Goal: Find specific page/section: Find specific page/section

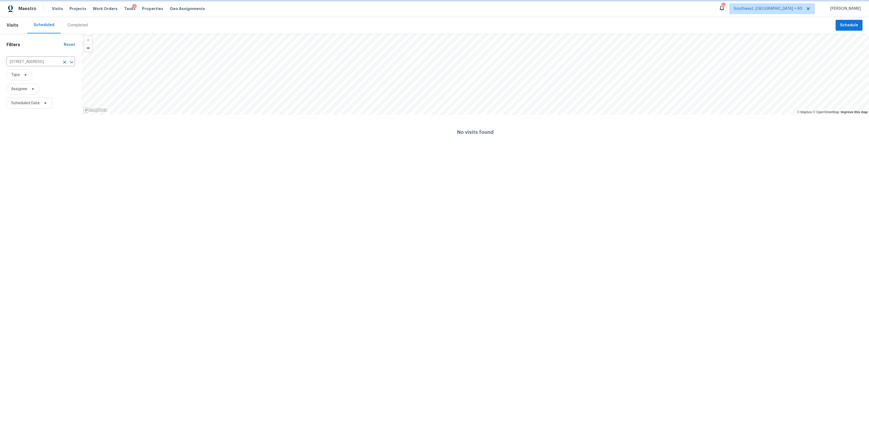
click at [41, 57] on div "[STREET_ADDRESS] ​" at bounding box center [41, 62] width 68 height 12
click at [40, 58] on input "[STREET_ADDRESS]" at bounding box center [33, 62] width 53 height 8
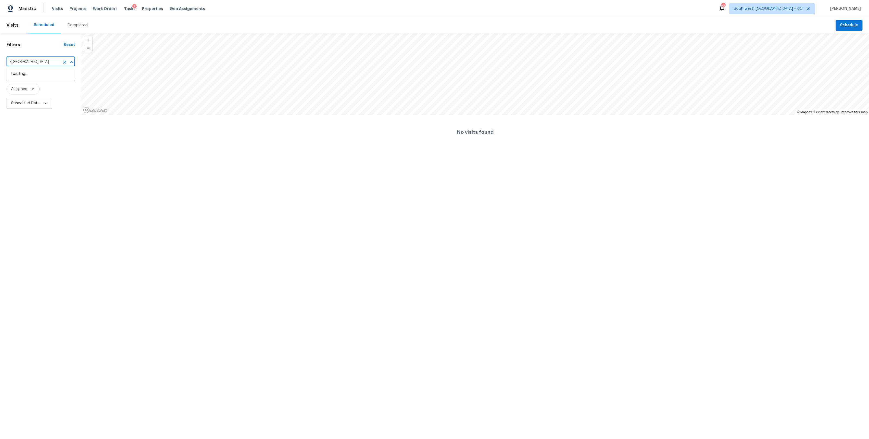
scroll to position [0, 0]
type input "[STREET_ADDRESS]"
click at [31, 59] on input "[STREET_ADDRESS]" at bounding box center [33, 62] width 53 height 8
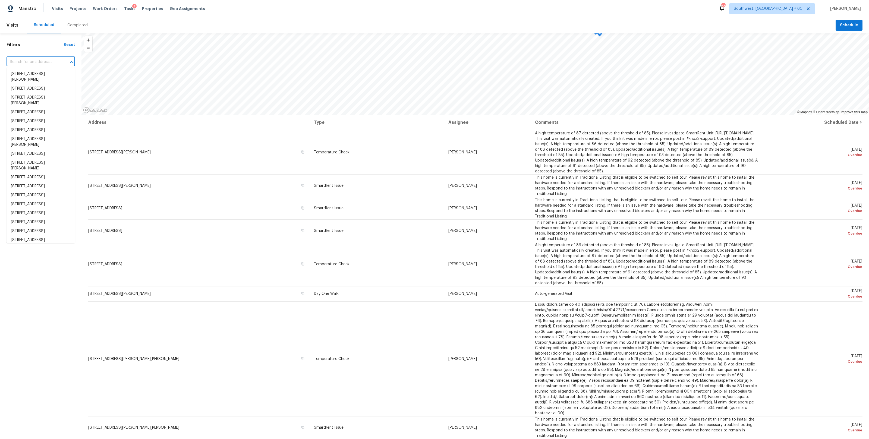
click at [30, 60] on input "text" at bounding box center [33, 62] width 53 height 8
paste input "[STREET_ADDRESS]"
type input "[STREET_ADDRESS]"
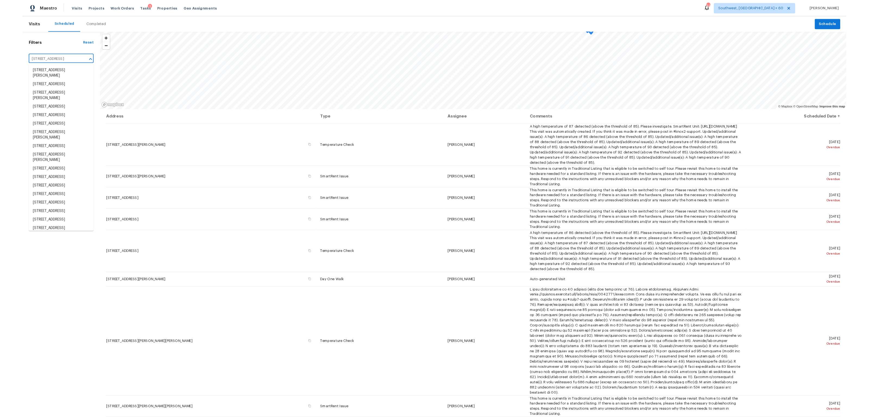
scroll to position [0, 21]
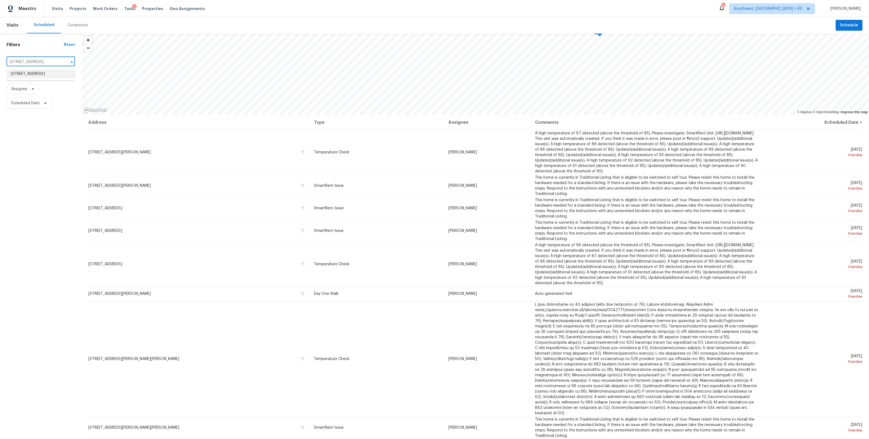
click at [24, 74] on li "[STREET_ADDRESS]" at bounding box center [41, 74] width 68 height 9
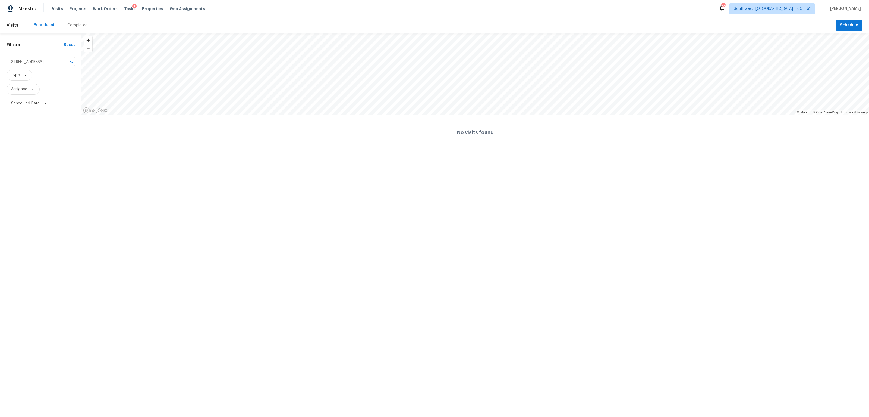
click at [74, 26] on div "Completed" at bounding box center [77, 25] width 20 height 5
click at [28, 59] on div at bounding box center [434, 208] width 869 height 417
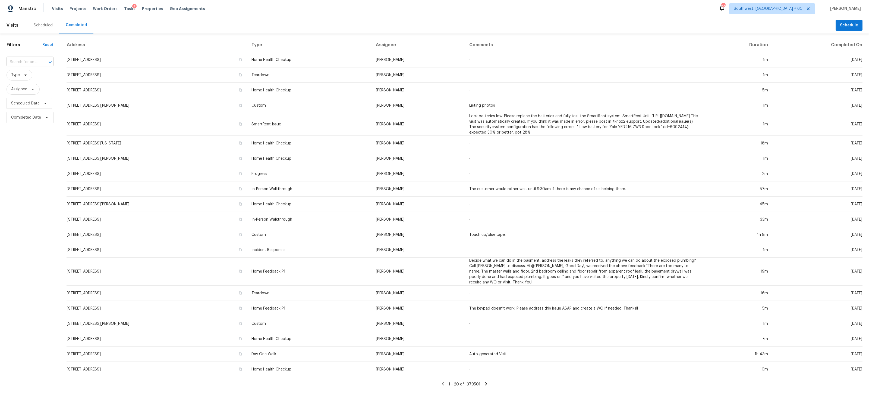
click at [27, 61] on input "text" at bounding box center [23, 62] width 32 height 8
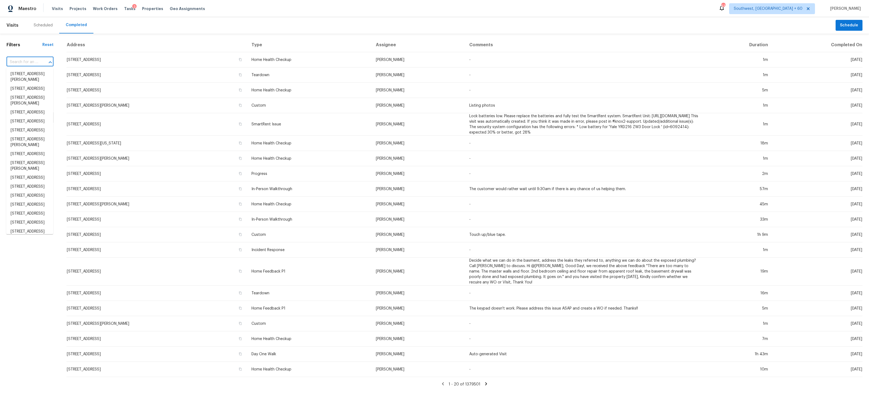
paste input "[STREET_ADDRESS]"
type input "[STREET_ADDRESS]"
click at [24, 77] on li "[STREET_ADDRESS]" at bounding box center [29, 74] width 47 height 9
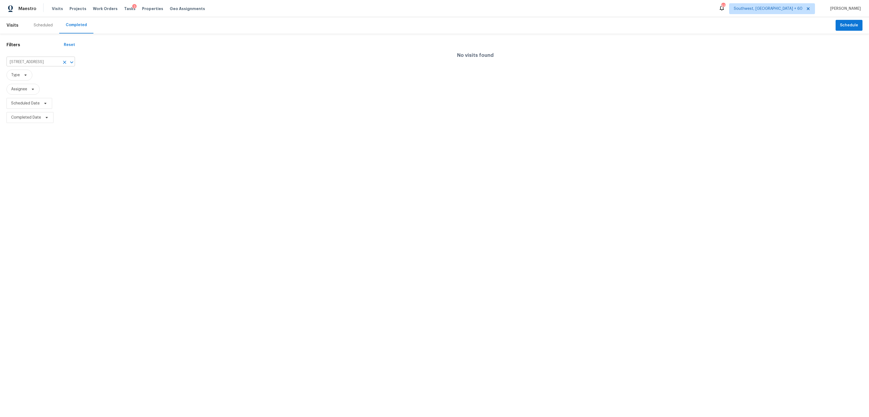
click at [35, 62] on input "[STREET_ADDRESS]" at bounding box center [33, 62] width 53 height 8
click at [26, 64] on div at bounding box center [434, 208] width 869 height 417
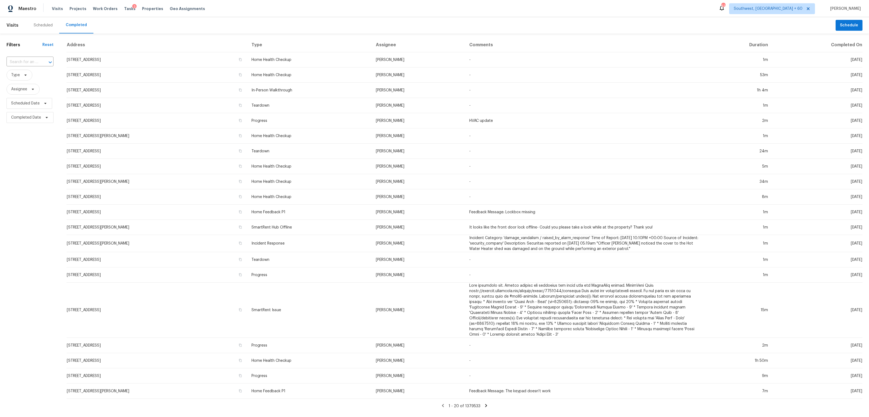
click at [29, 60] on input "text" at bounding box center [23, 62] width 32 height 8
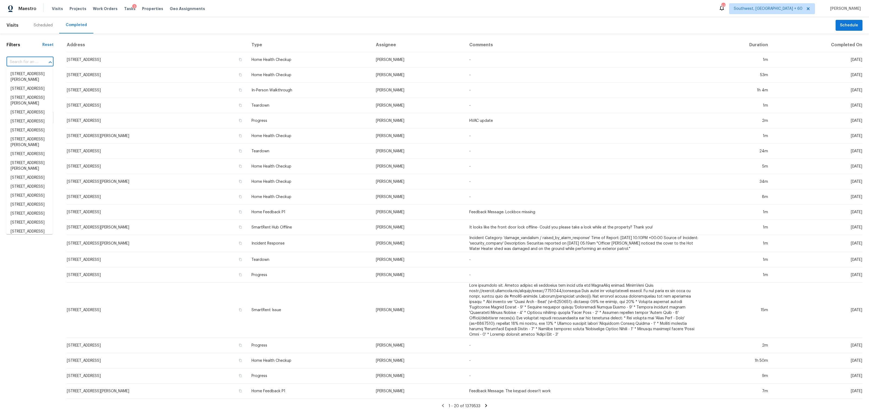
paste input "[STREET_ADDRESS]"
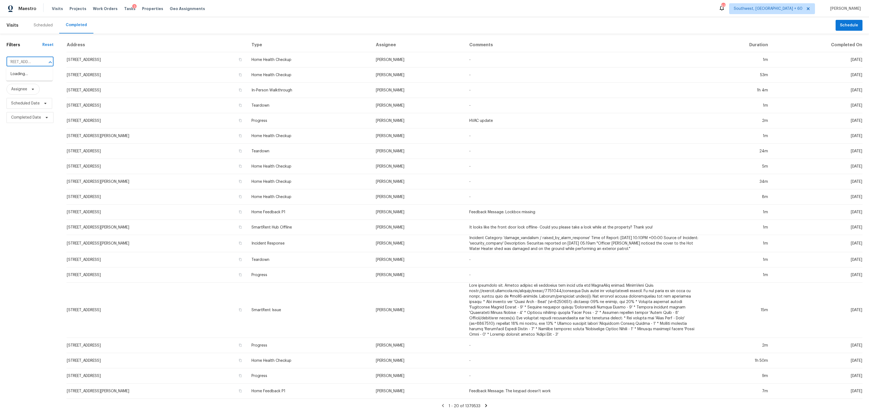
type input "[STREET_ADDRESS]"
click at [23, 79] on li "[STREET_ADDRESS]" at bounding box center [29, 74] width 46 height 9
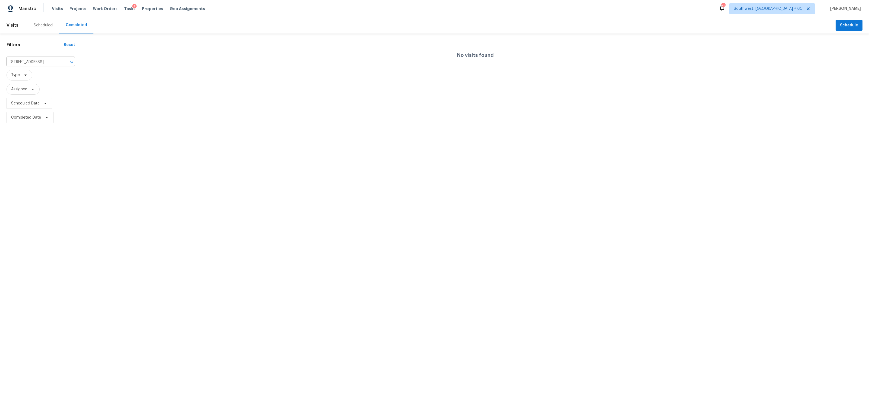
click at [46, 23] on div "Scheduled" at bounding box center [43, 25] width 19 height 5
click at [38, 62] on div at bounding box center [434, 208] width 869 height 417
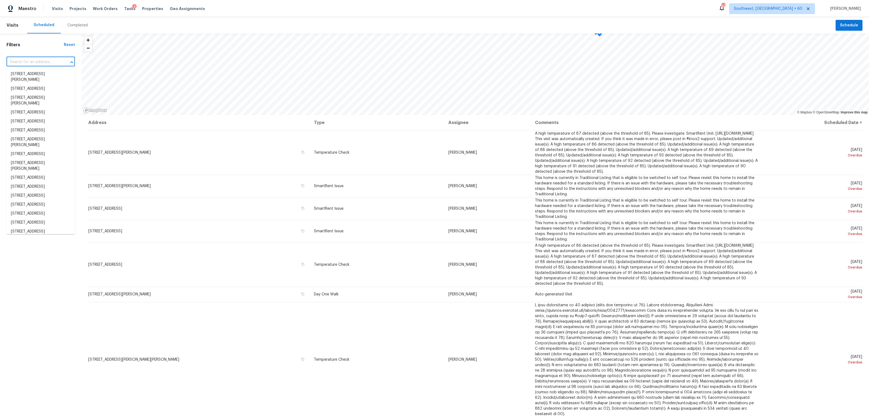
click at [39, 61] on input "text" at bounding box center [33, 62] width 53 height 8
paste input "[STREET_ADDRESS]"
type input "[STREET_ADDRESS]"
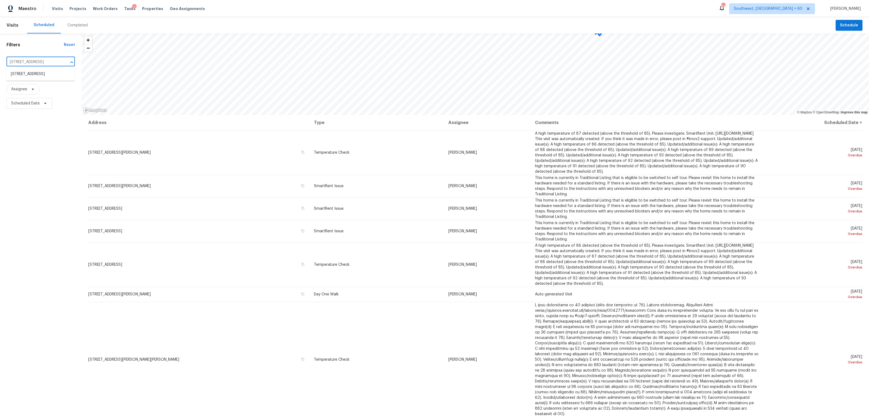
scroll to position [0, 28]
click at [32, 77] on li "[STREET_ADDRESS]" at bounding box center [41, 74] width 68 height 9
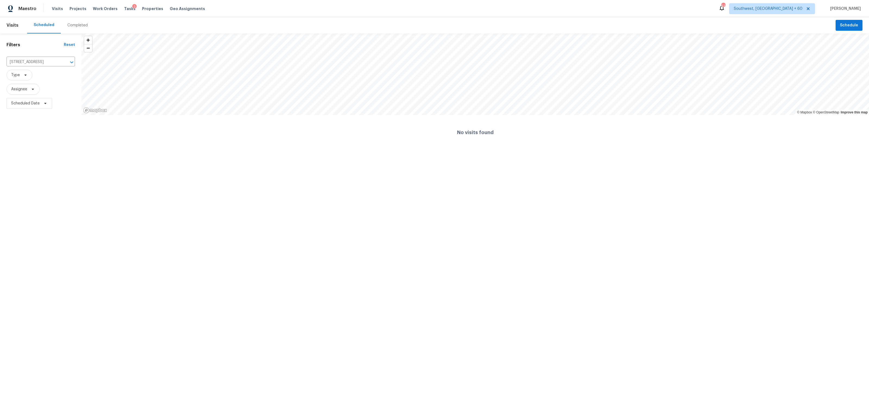
click at [81, 24] on div "Completed" at bounding box center [77, 25] width 20 height 5
